Goal: Use online tool/utility: Utilize a website feature to perform a specific function

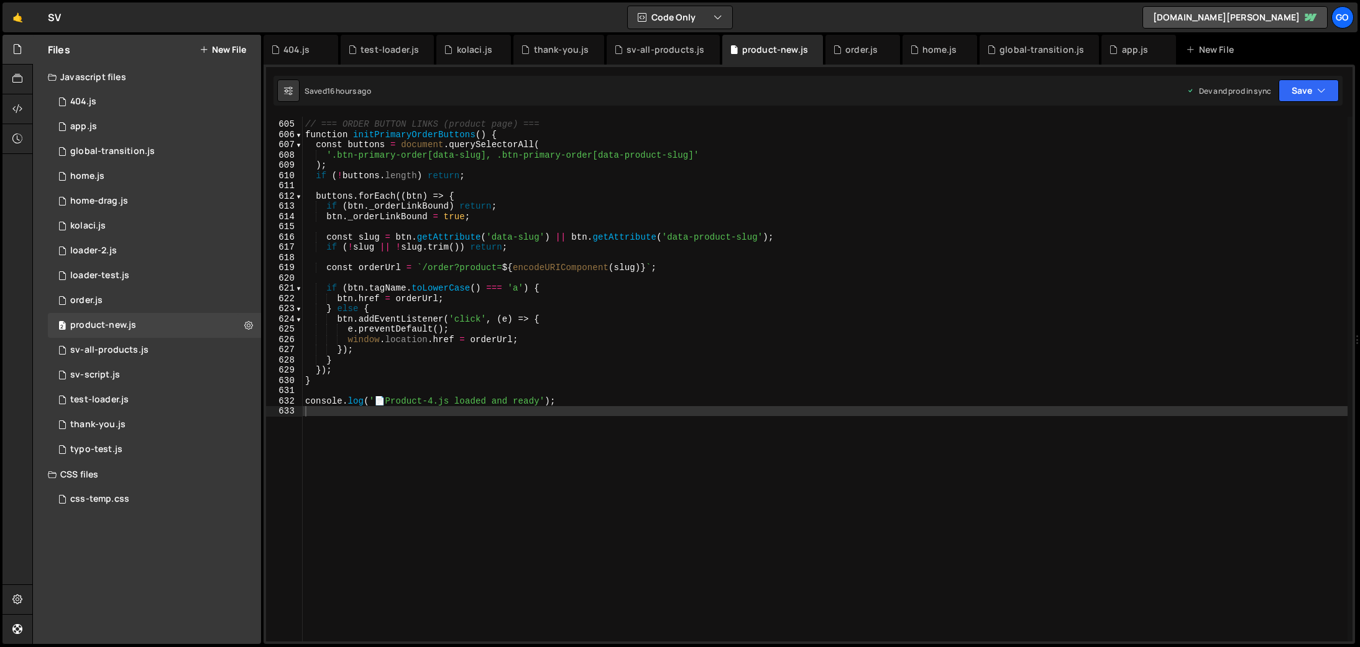
scroll to position [6190, 0]
click at [1007, 55] on div "global-transition.js" at bounding box center [1038, 50] width 119 height 30
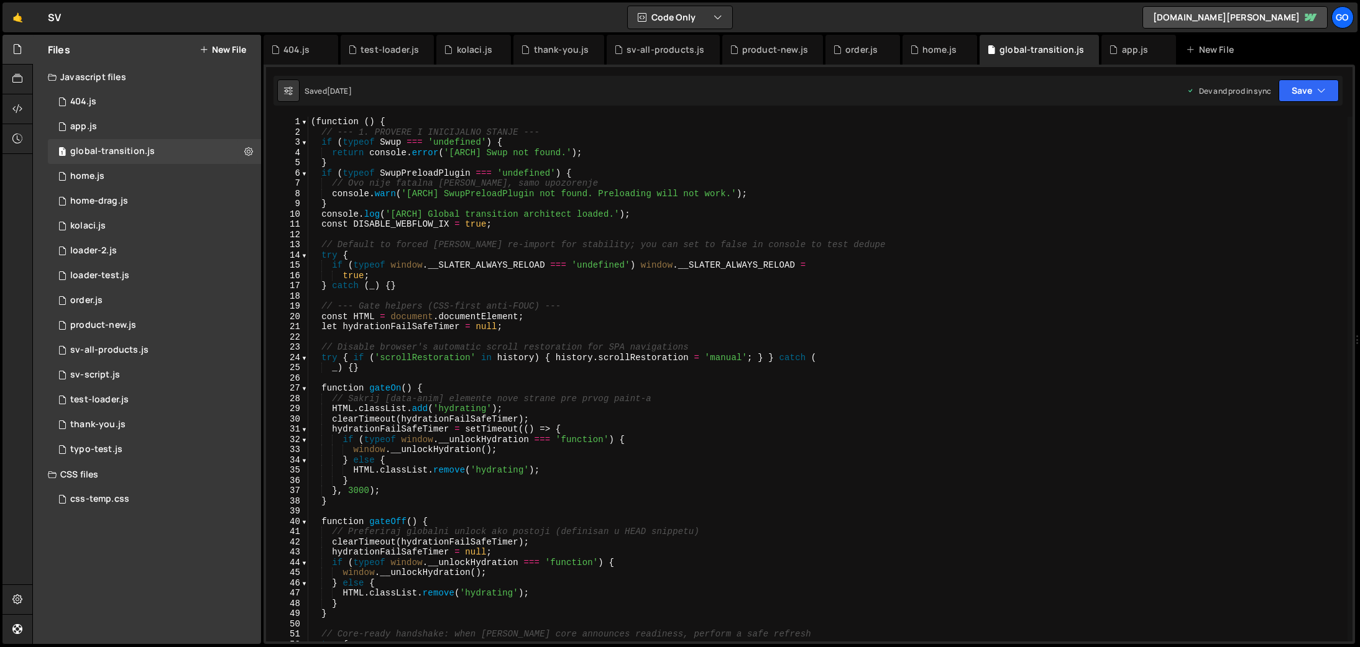
click at [839, 216] on div "( function ( ) { // --- 1. PROVERE I INICIJALNO STANJE --- if ( typeof Swup ===…" at bounding box center [827, 390] width 1039 height 546
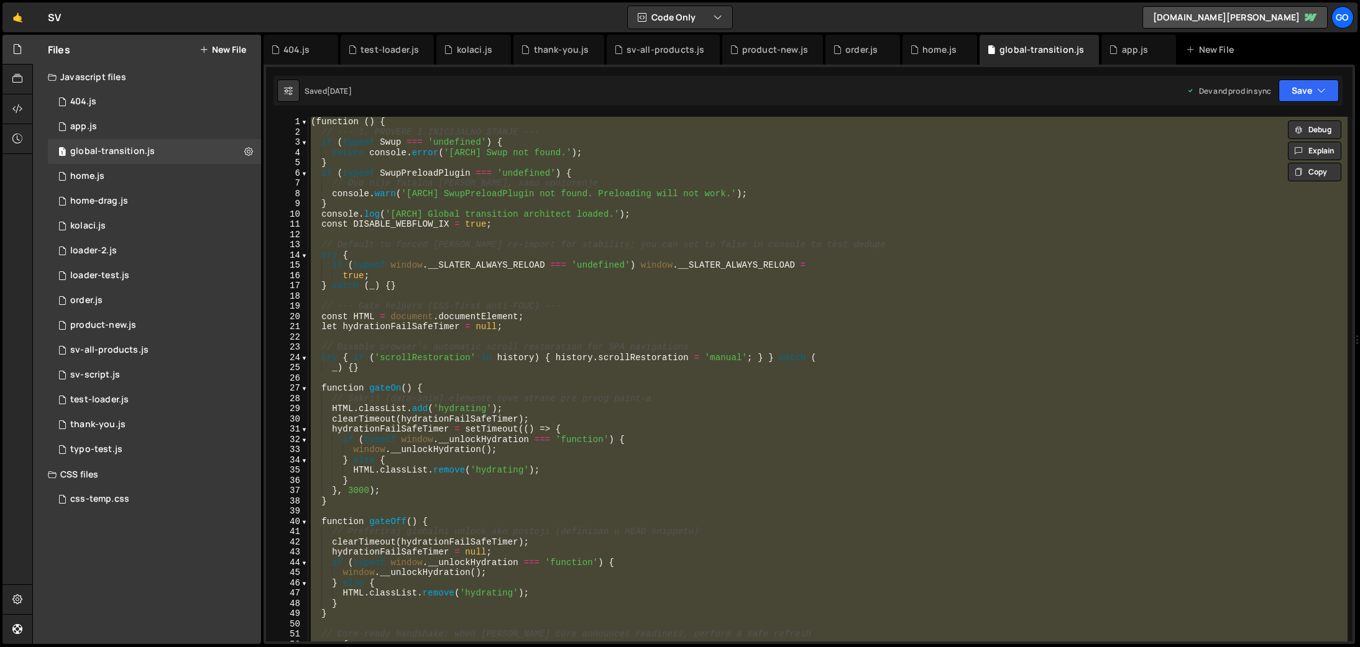
click at [464, 260] on div "( function ( ) { // --- 1. PROVERE I INICIJALNO STANJE --- if ( typeof Swup ===…" at bounding box center [827, 379] width 1039 height 525
click at [537, 281] on div "( function ( ) { // --- 1. PROVERE I INICIJALNO STANJE --- if ( typeof Swup ===…" at bounding box center [827, 379] width 1039 height 525
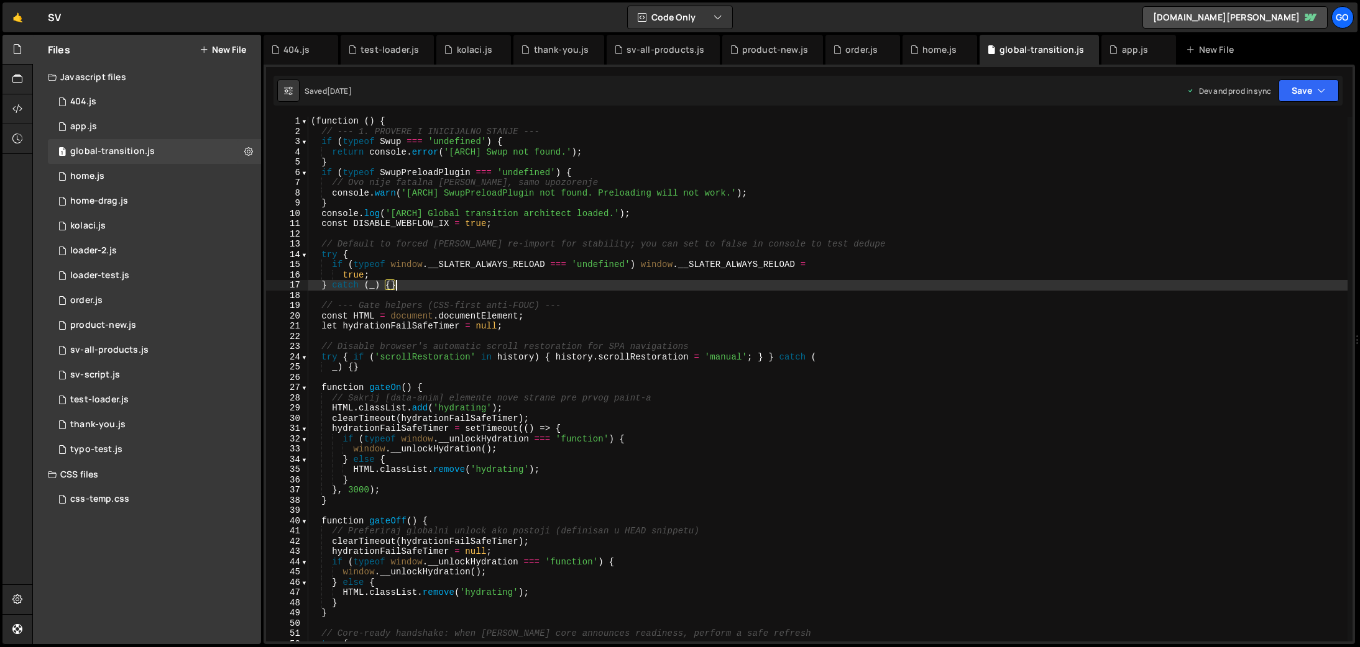
type textarea "})();"
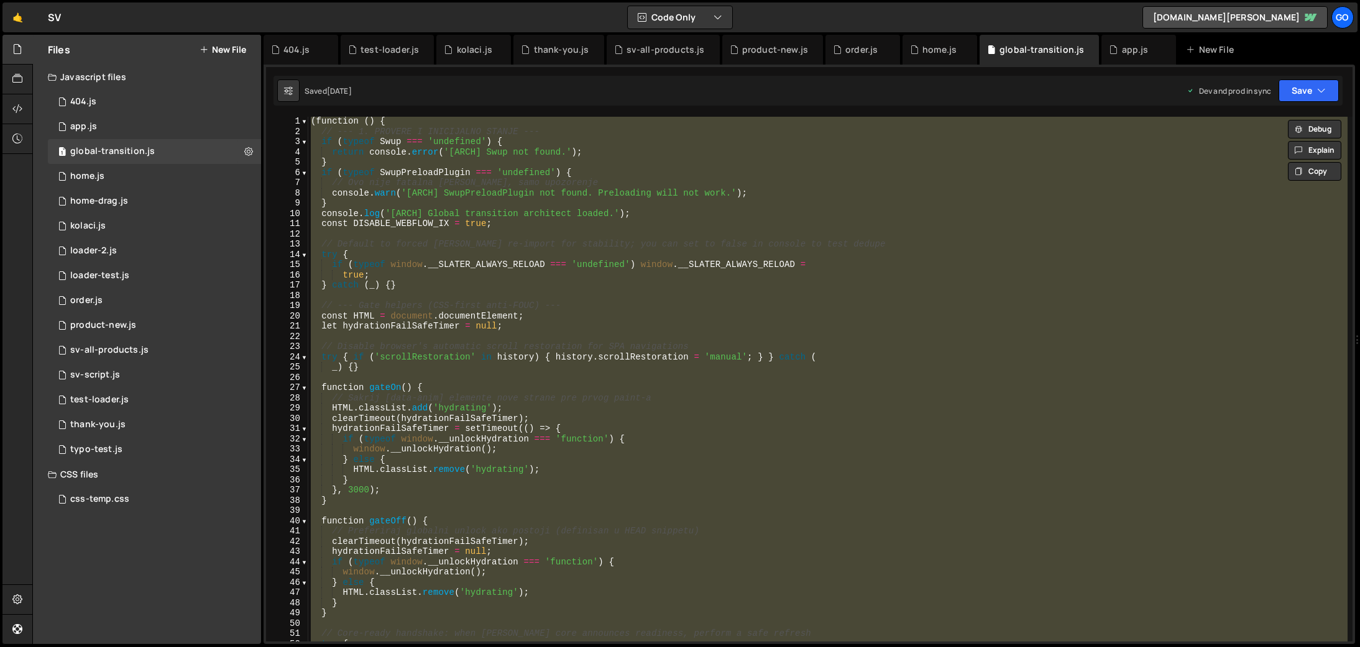
paste textarea
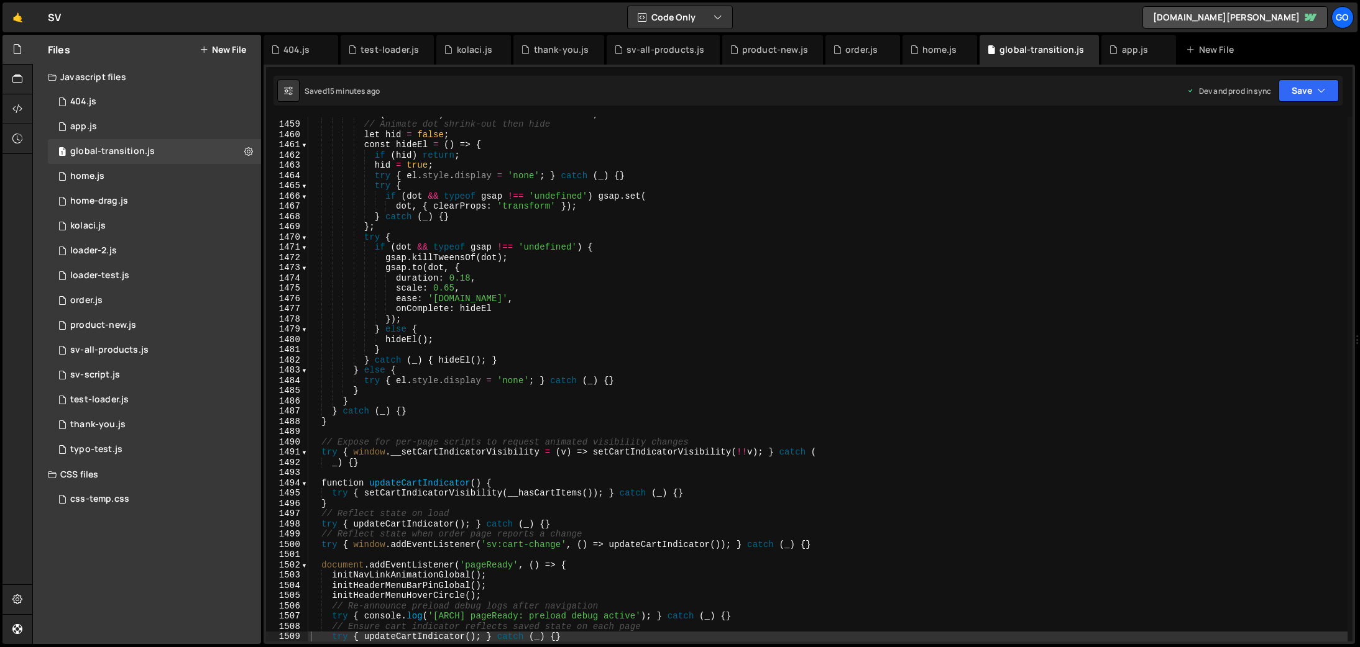
scroll to position [14946, 0]
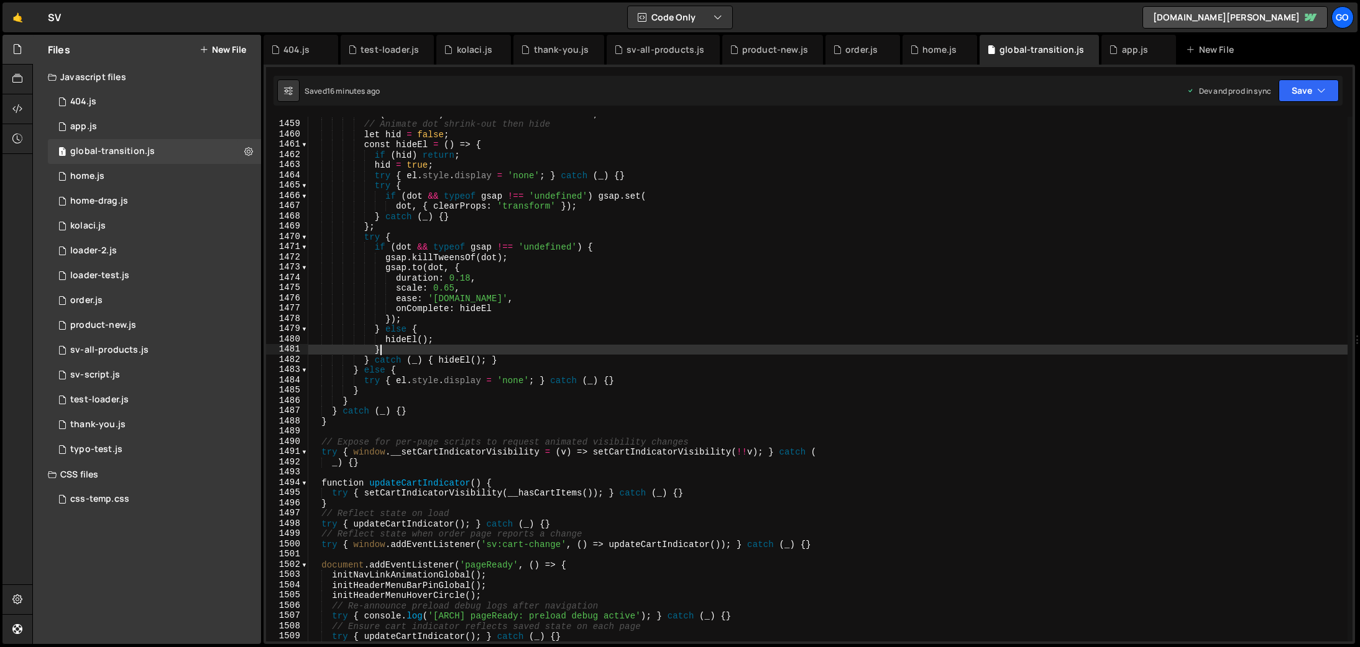
click at [604, 347] on div "if ( el . dataset ) el . dataset . state = 'hidden' ; // Animate dot shrink-out…" at bounding box center [827, 382] width 1039 height 546
type textarea "})();"
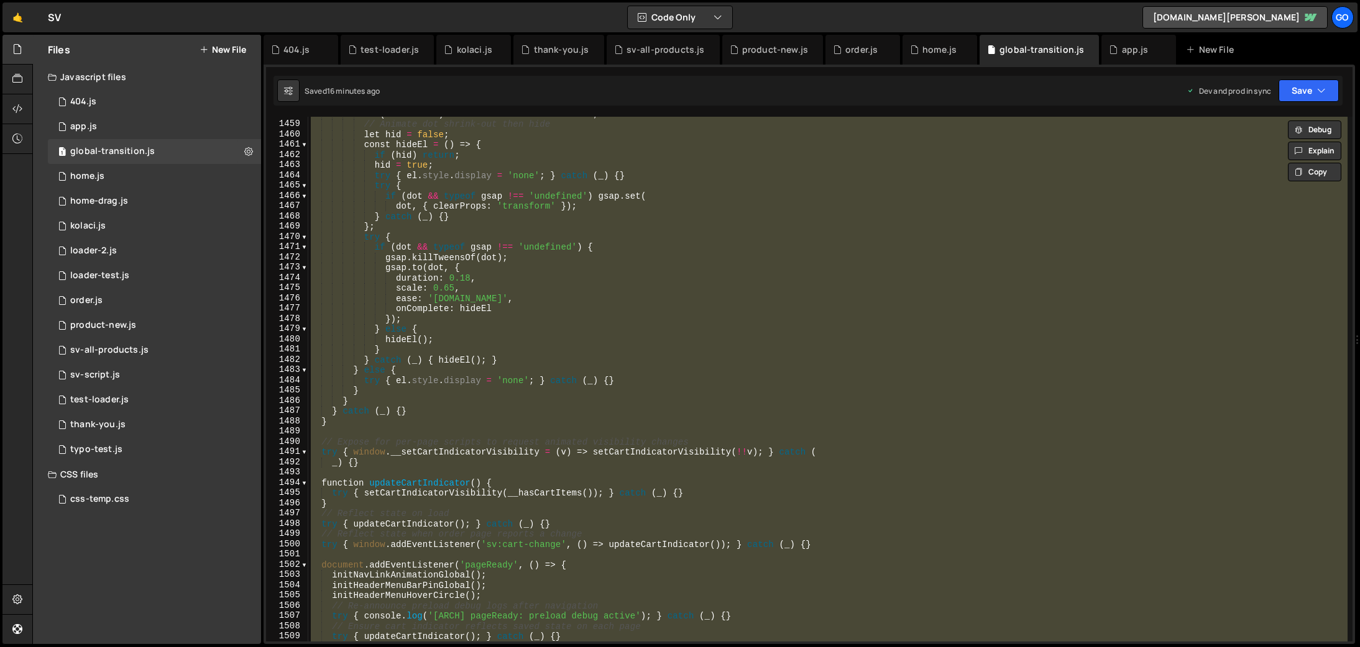
paste textarea
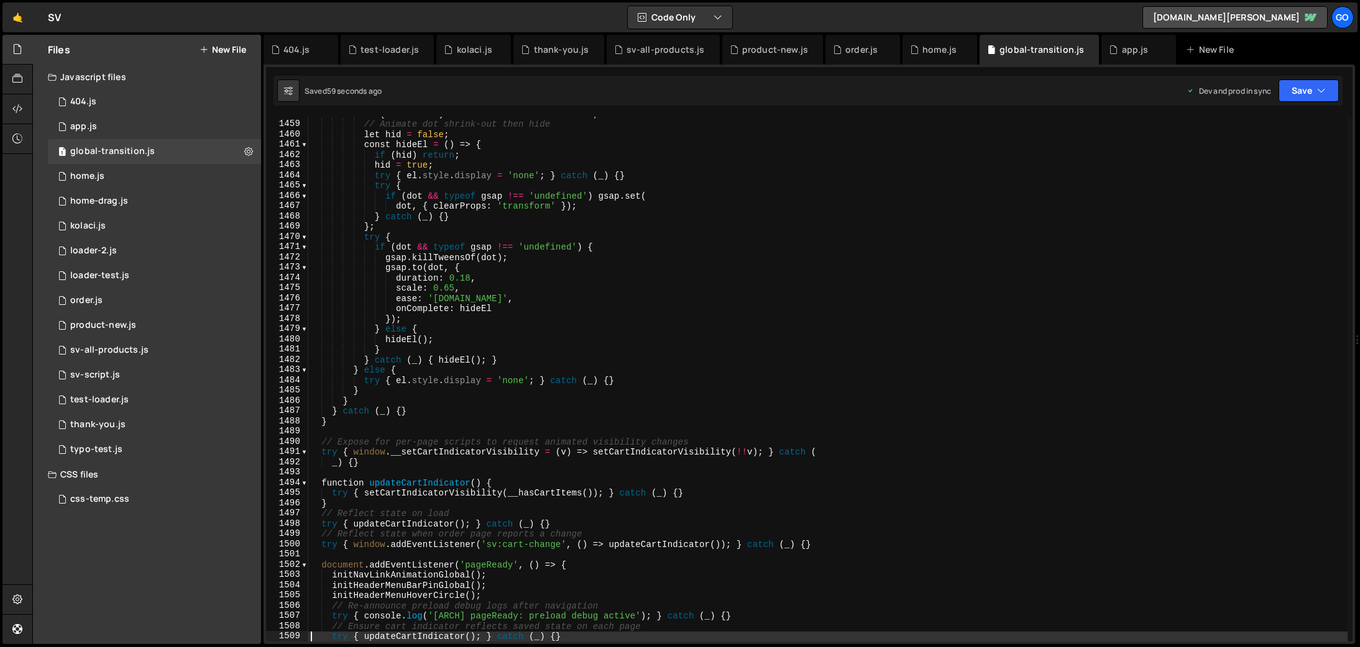
click at [486, 255] on div "if ( el . dataset ) el . dataset . state = 'hidden' ; // Animate dot shrink-out…" at bounding box center [827, 382] width 1039 height 546
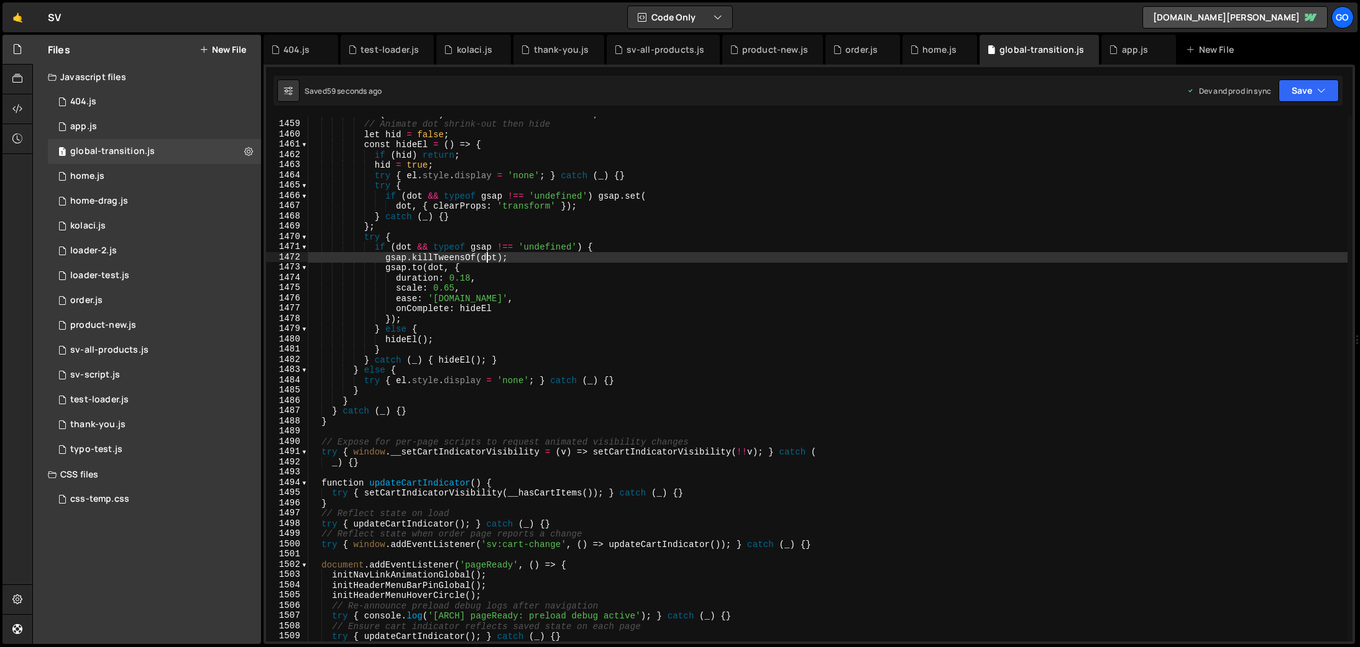
type textarea "})();"
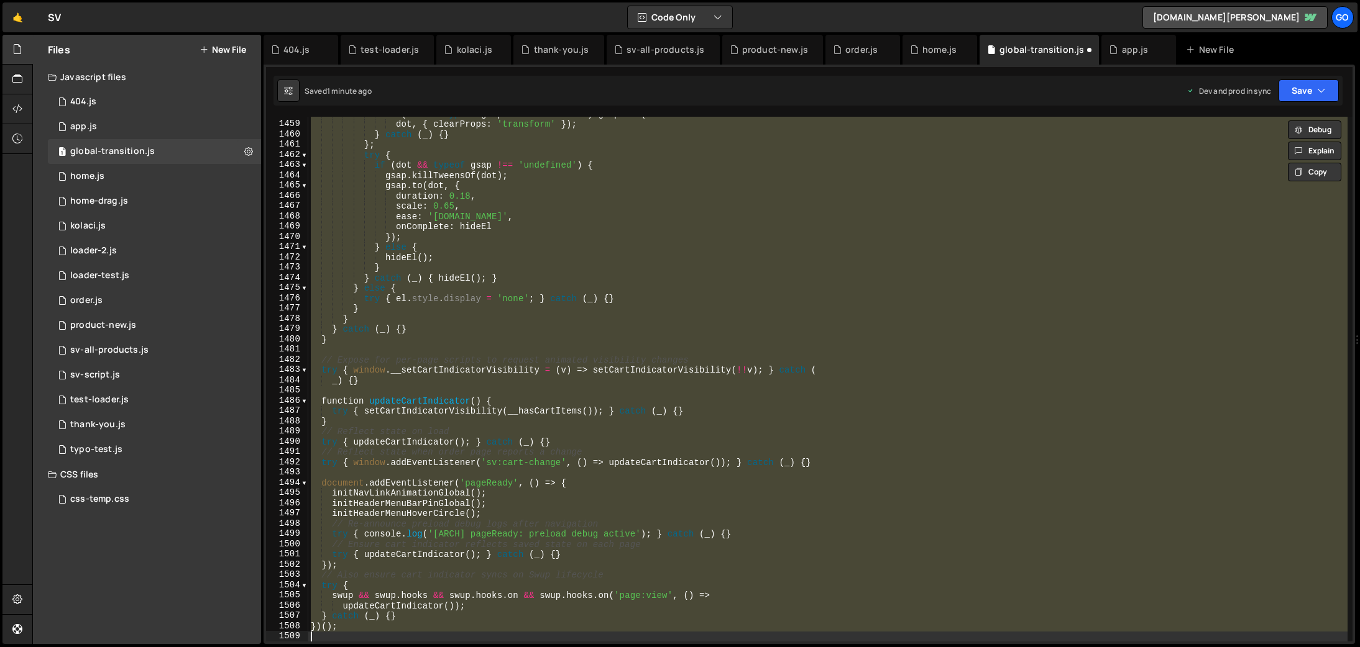
scroll to position [15285, 0]
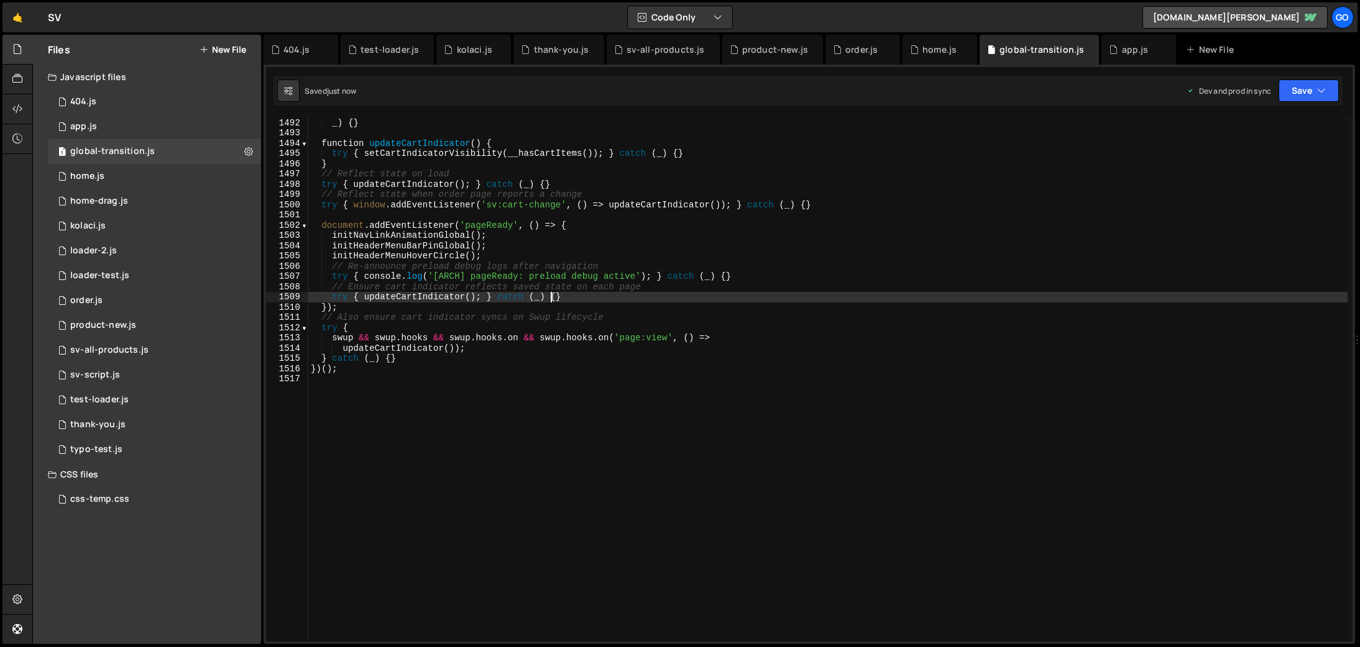
click at [551, 293] on div "try { window . __setCartIndicatorVisibility = ( v ) => setCartIndicatorVisibili…" at bounding box center [827, 380] width 1039 height 546
type textarea "})();"
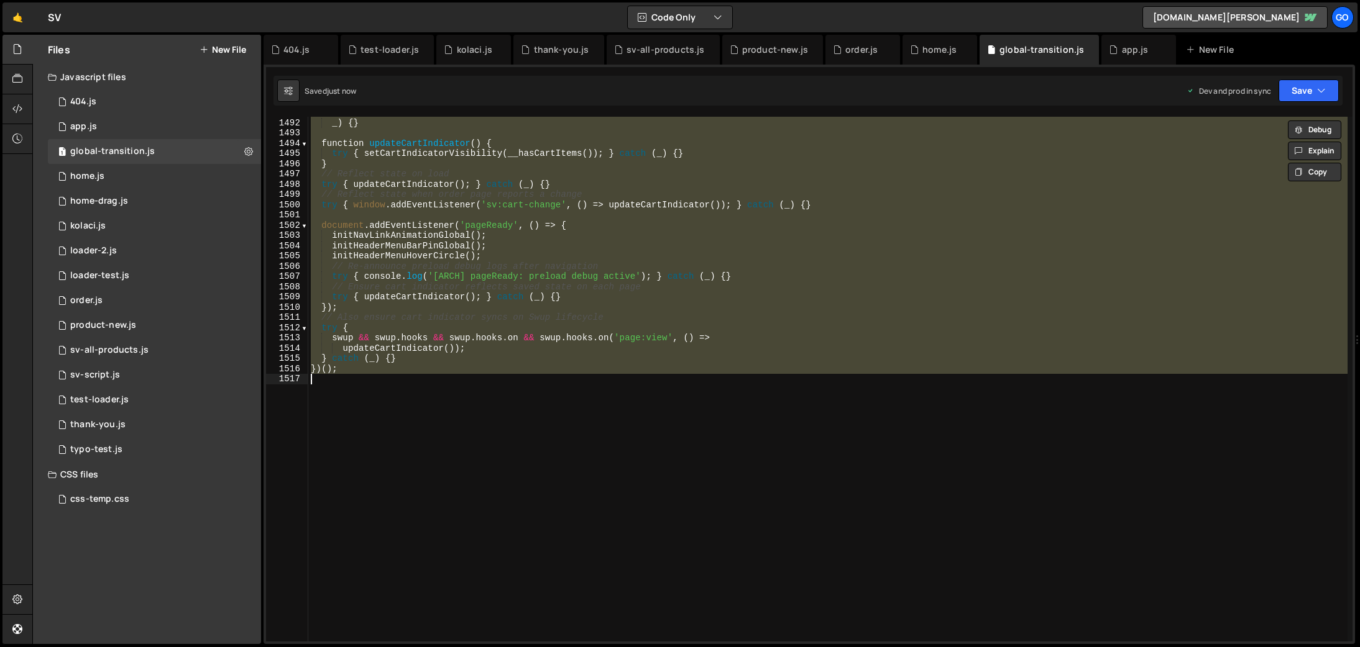
paste textarea
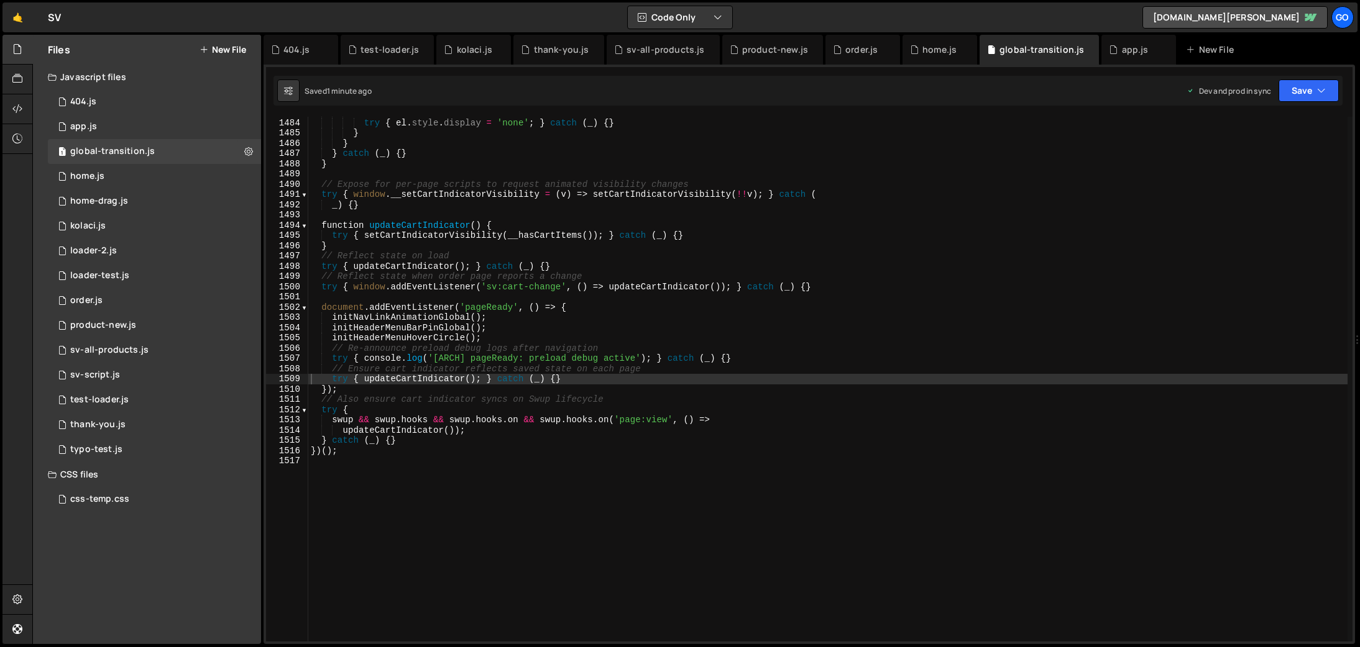
click at [534, 266] on div "} else { try { el . style . display = 'none' ; } catch ( _ ) { } } } } catch ( …" at bounding box center [827, 380] width 1039 height 546
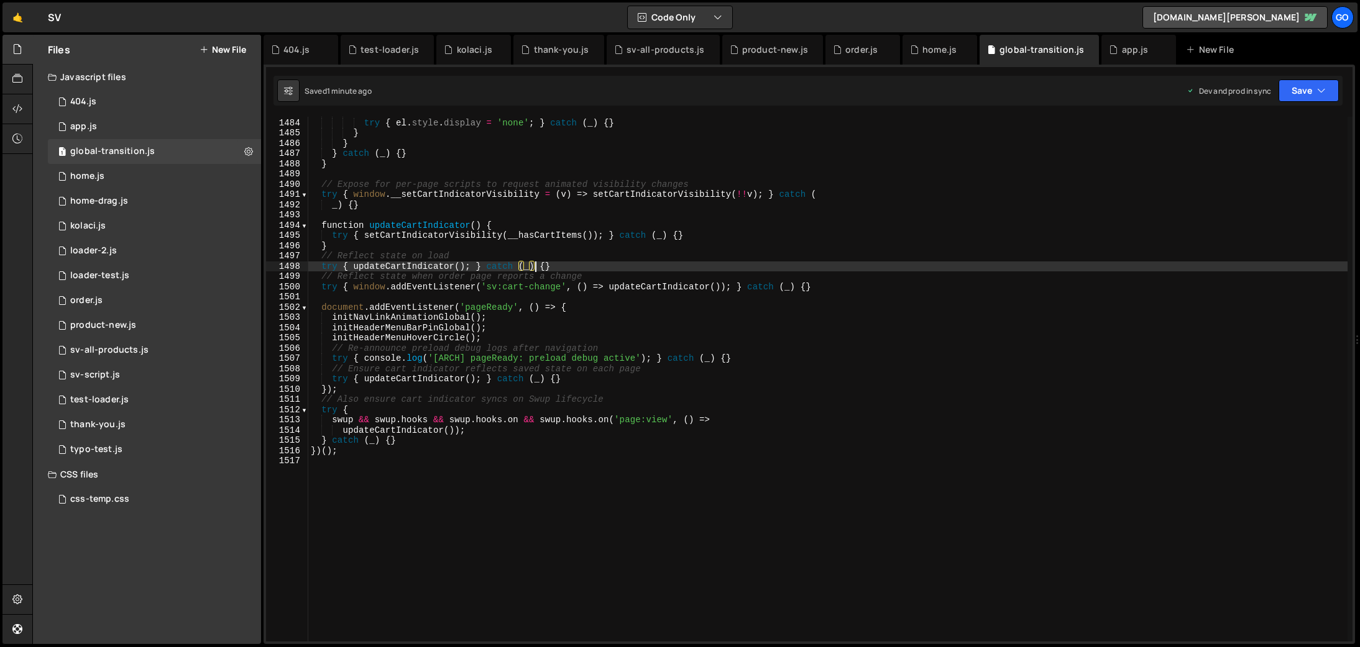
type textarea "})();"
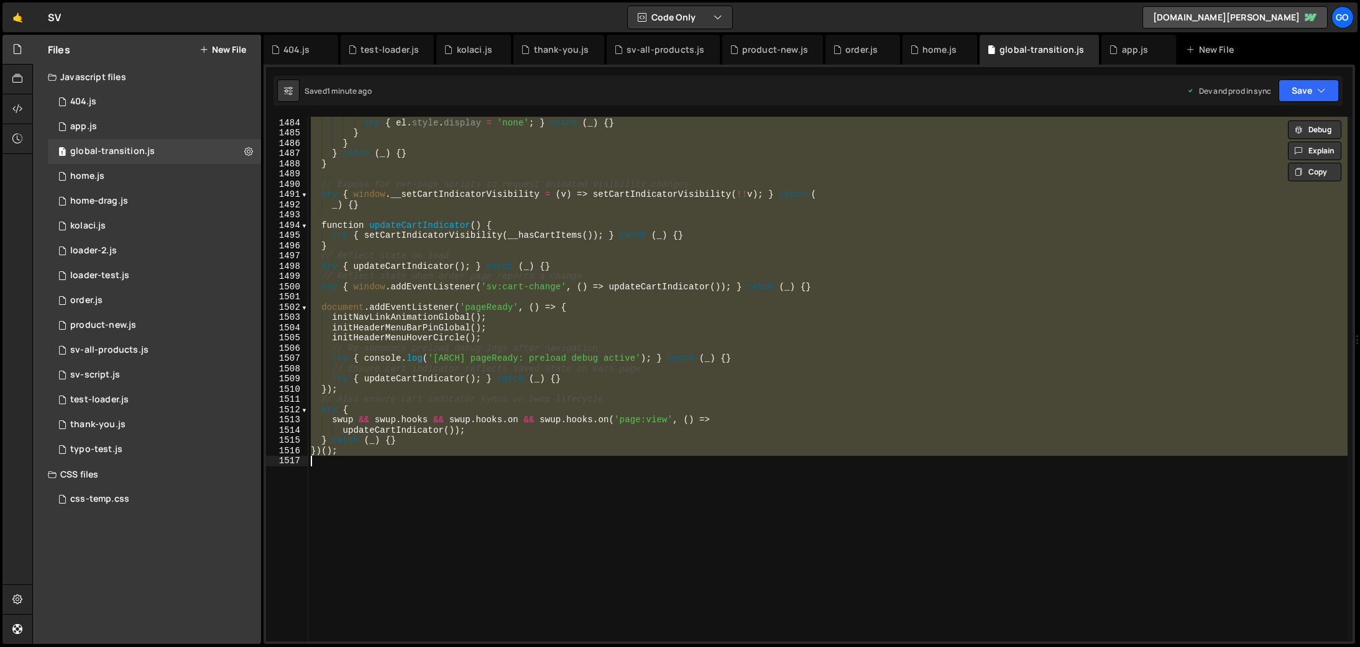
paste textarea
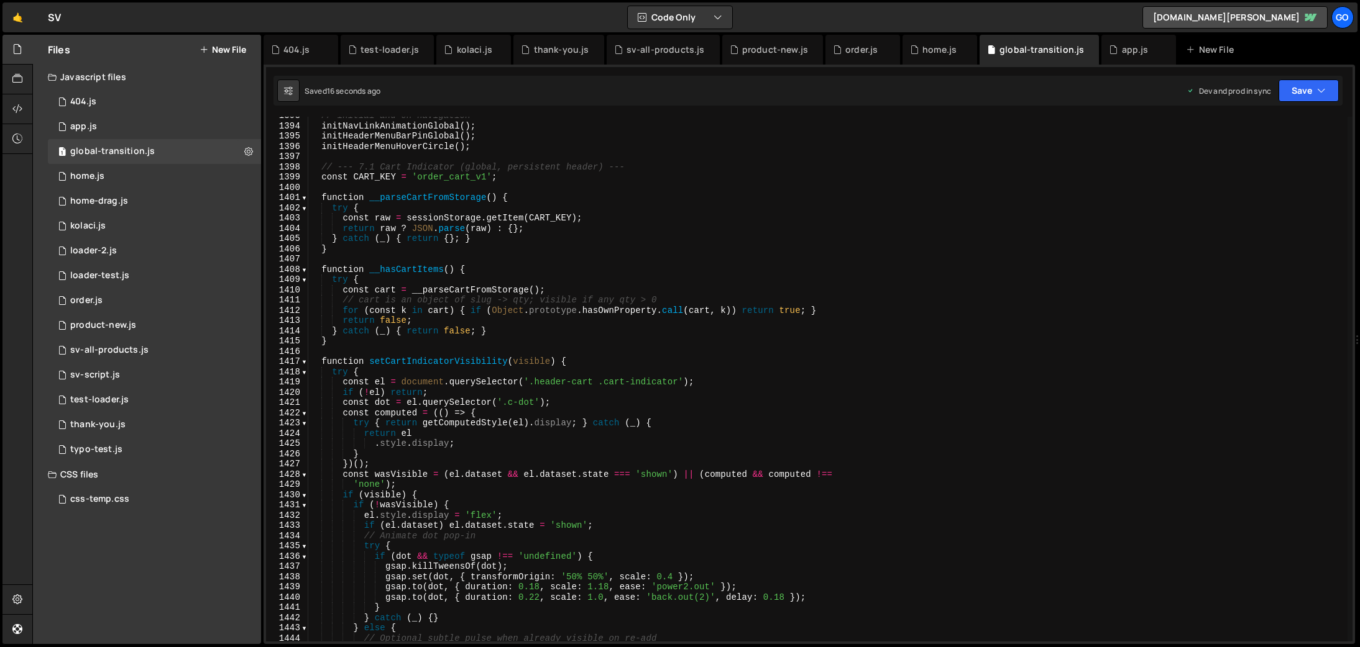
scroll to position [14277, 0]
click at [355, 195] on div "// initial and on navigation initNavLinkAnimationGlobal ( ) ; initHeaderMenuBar…" at bounding box center [827, 384] width 1039 height 546
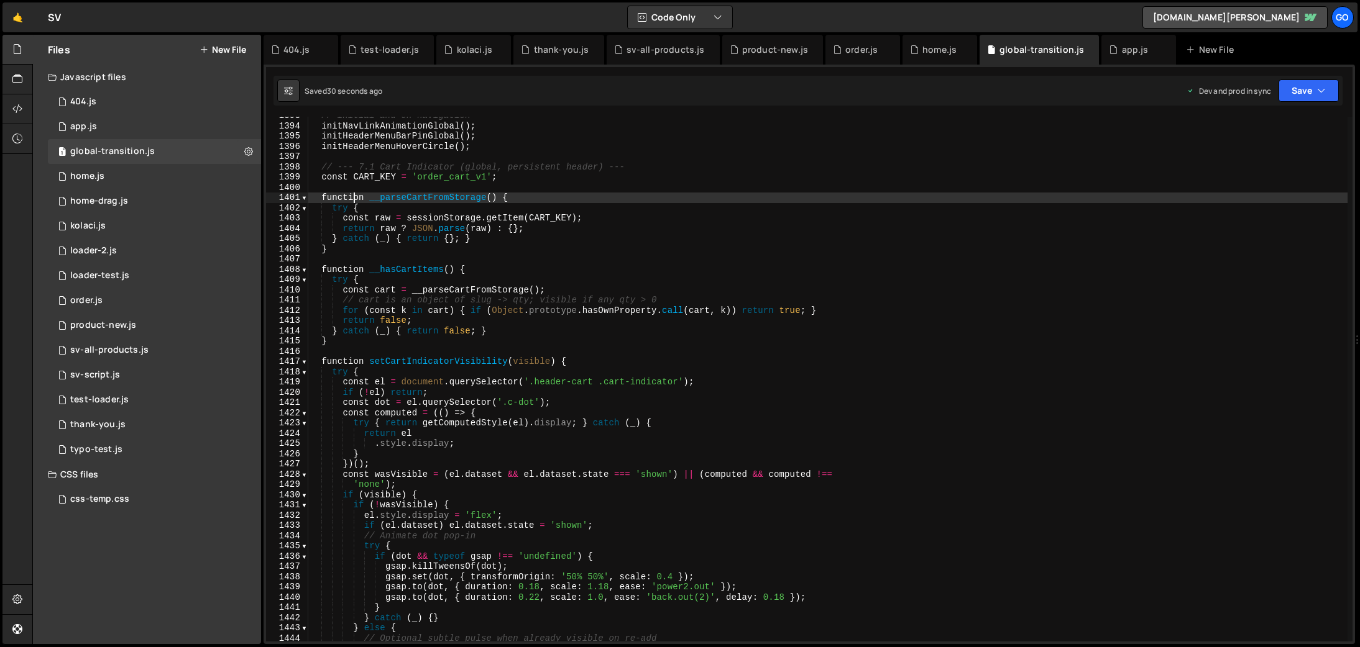
type textarea "})();"
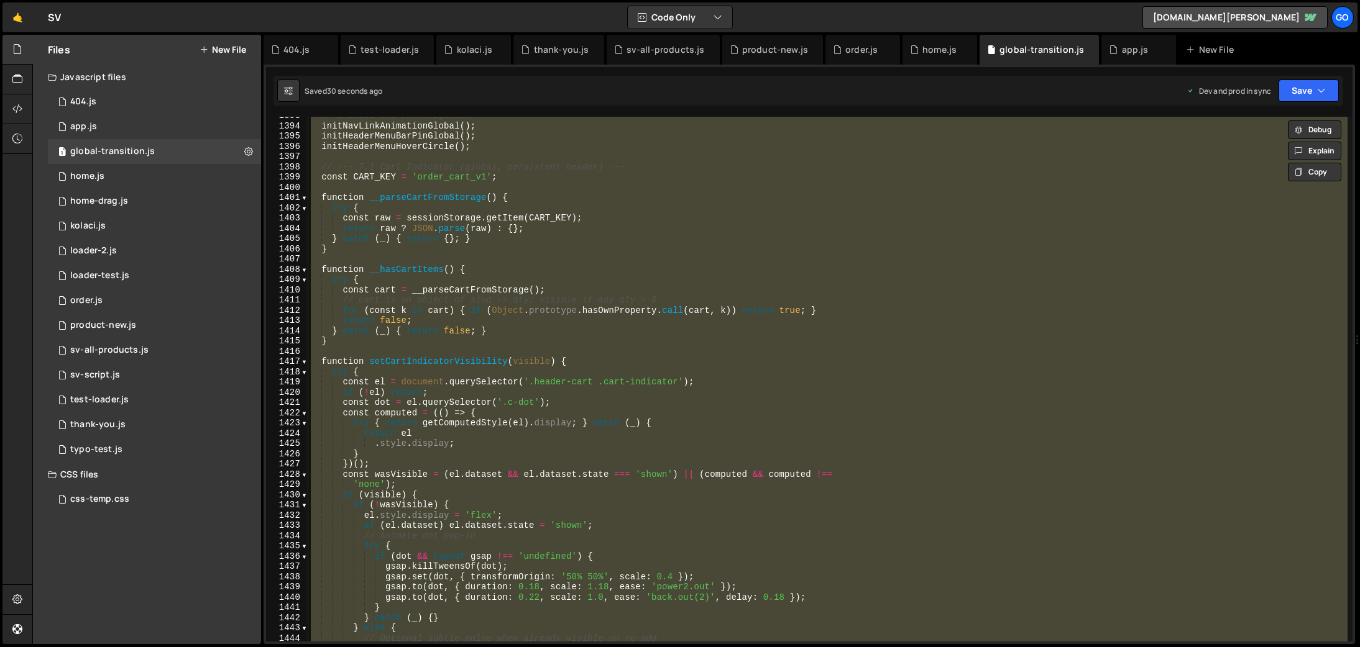
paste textarea
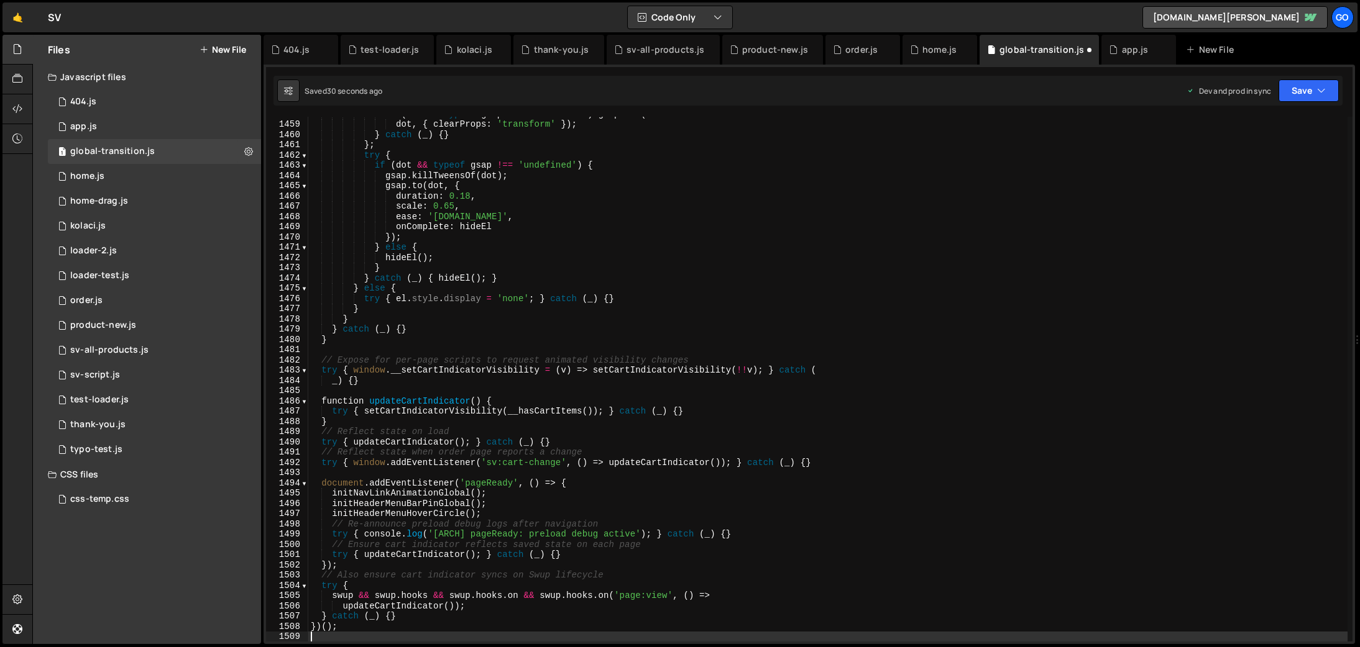
scroll to position [14945, 0]
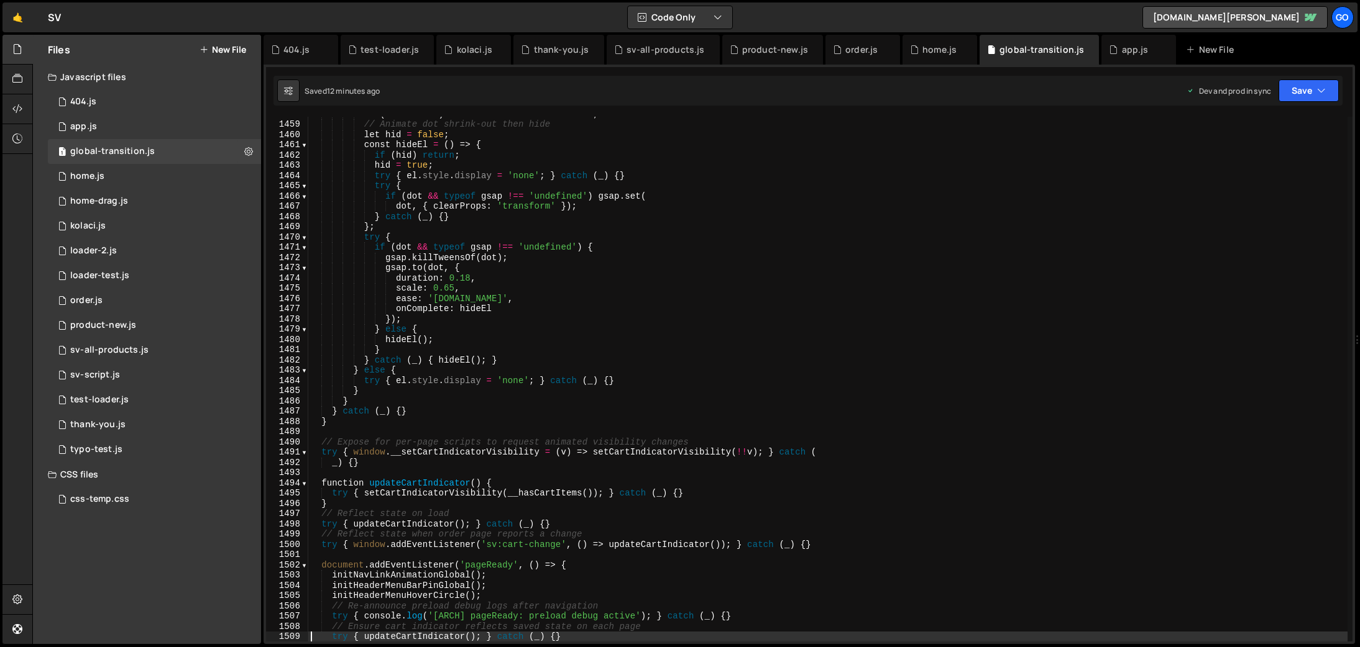
click at [523, 267] on div "if ( el . dataset ) el . dataset . state = 'hidden' ; // Animate dot shrink-out…" at bounding box center [827, 382] width 1039 height 546
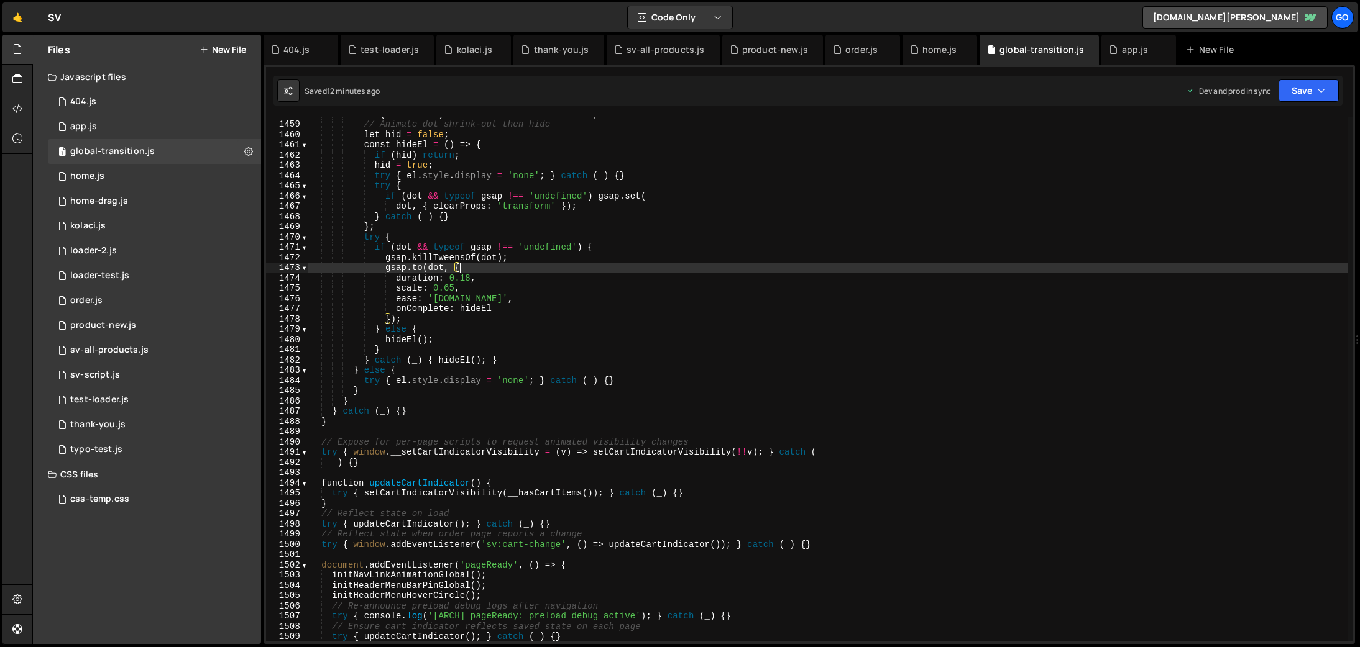
type textarea "})();"
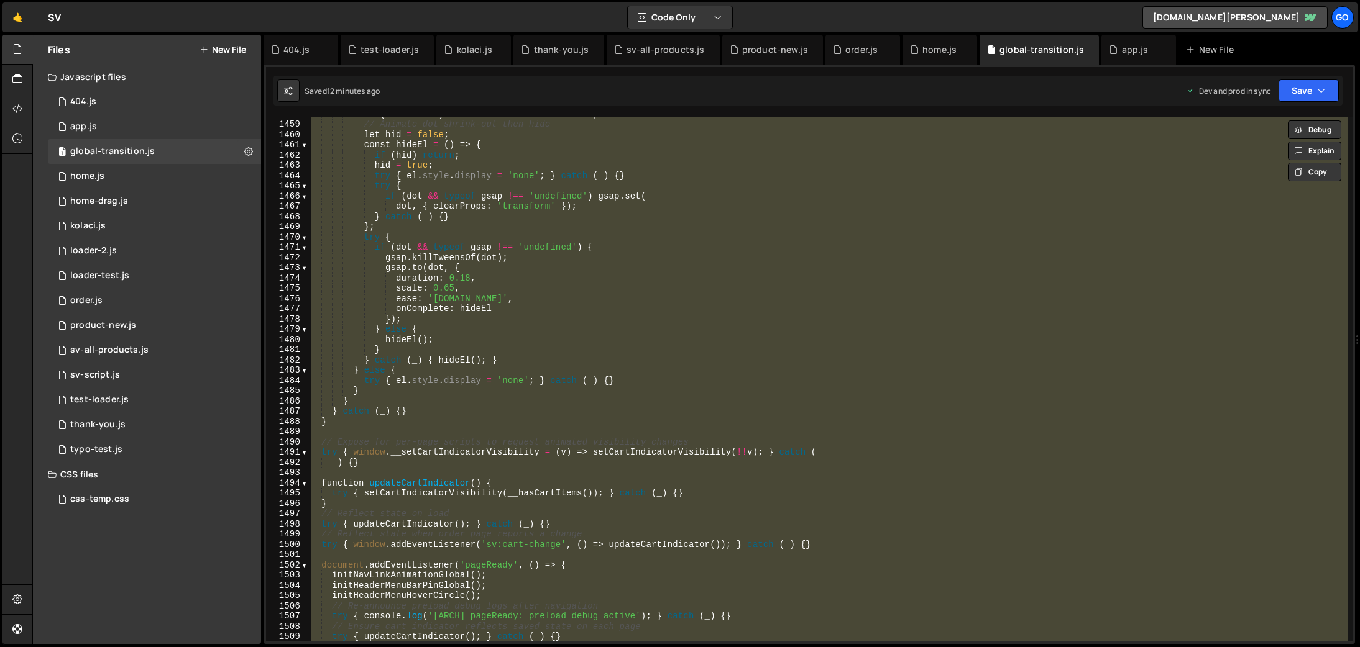
paste textarea
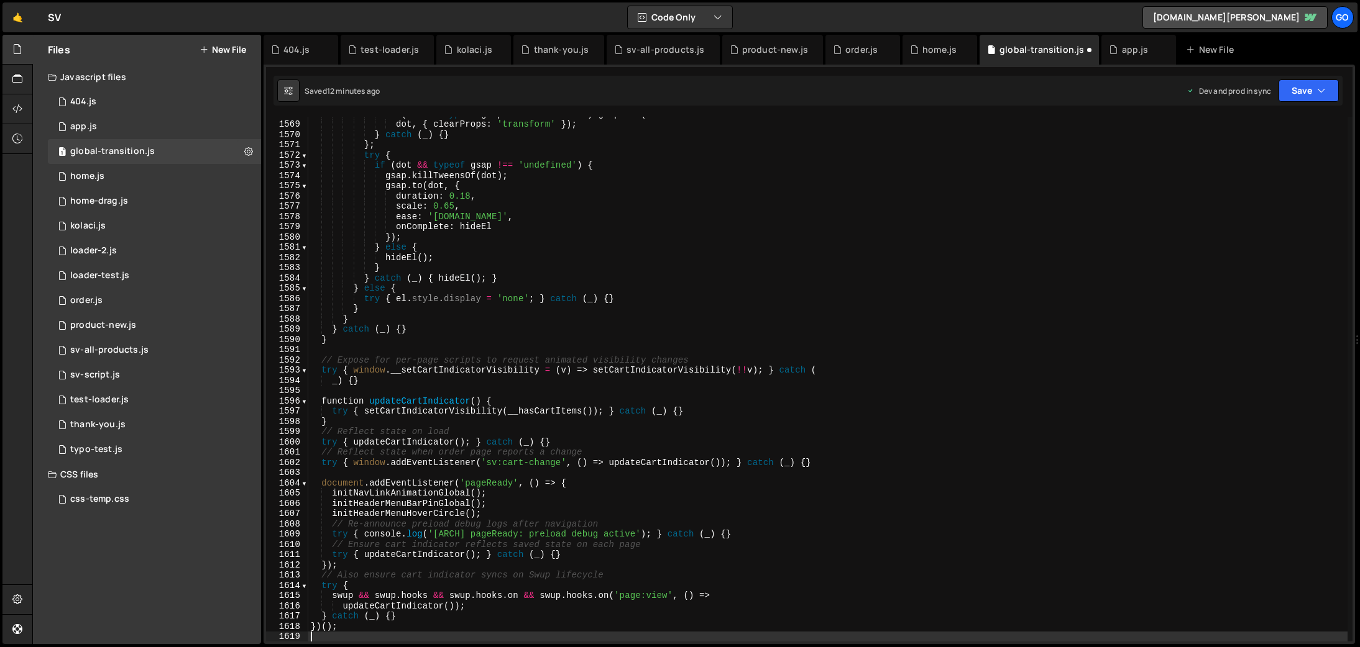
scroll to position [16073, 0]
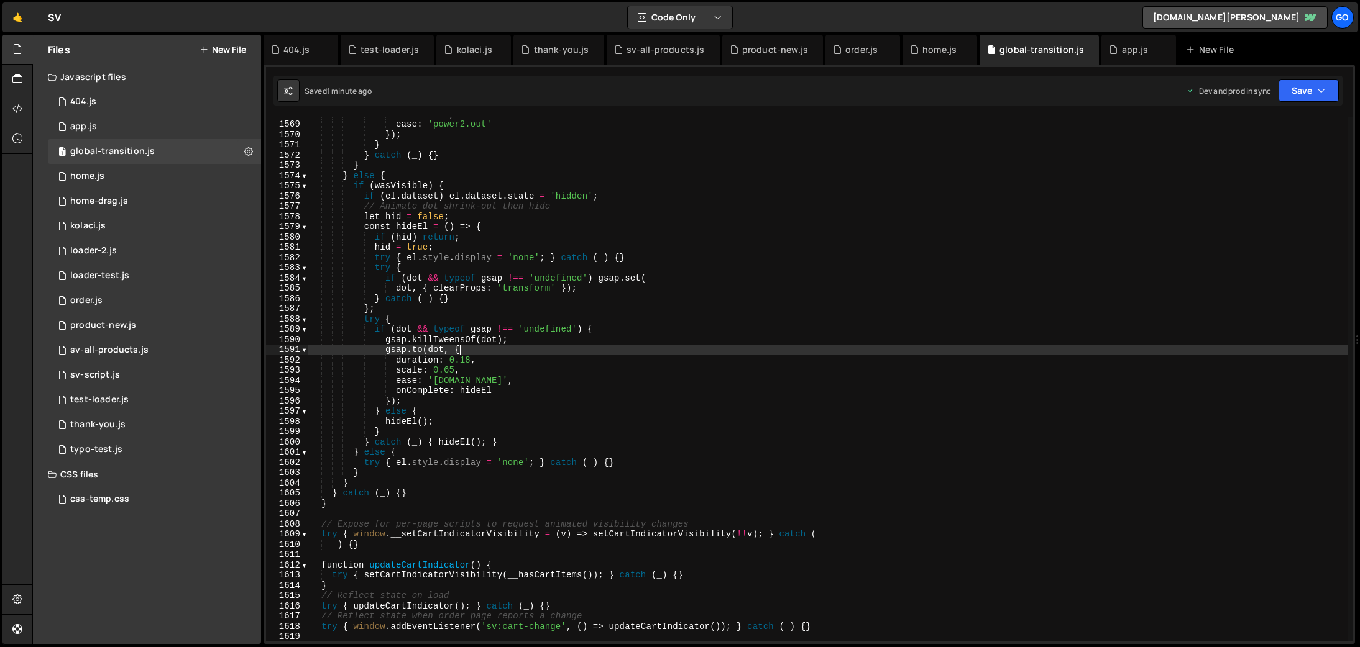
click at [501, 351] on div "scale : 1.0 , ease : 'power2.out' }) ; } } catch ( _ ) { } } } else { if ( wasV…" at bounding box center [827, 382] width 1039 height 546
type textarea "})();"
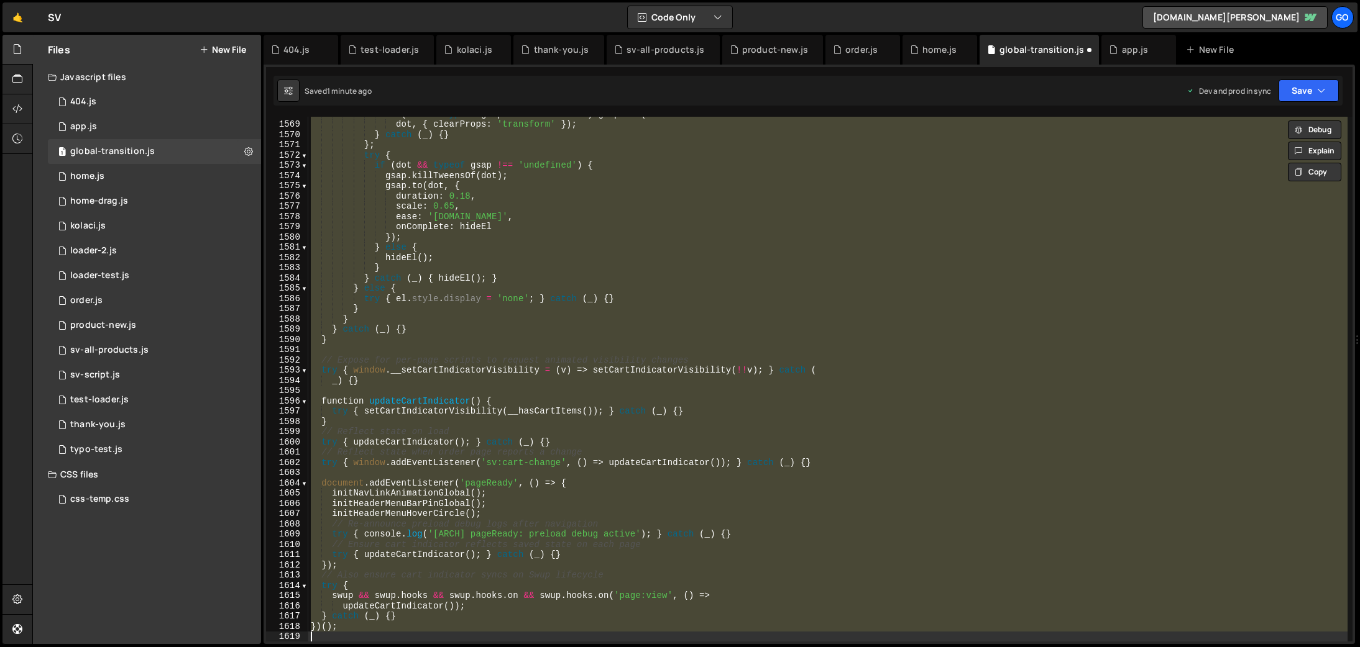
scroll to position [15280, 0]
